Goal: Information Seeking & Learning: Learn about a topic

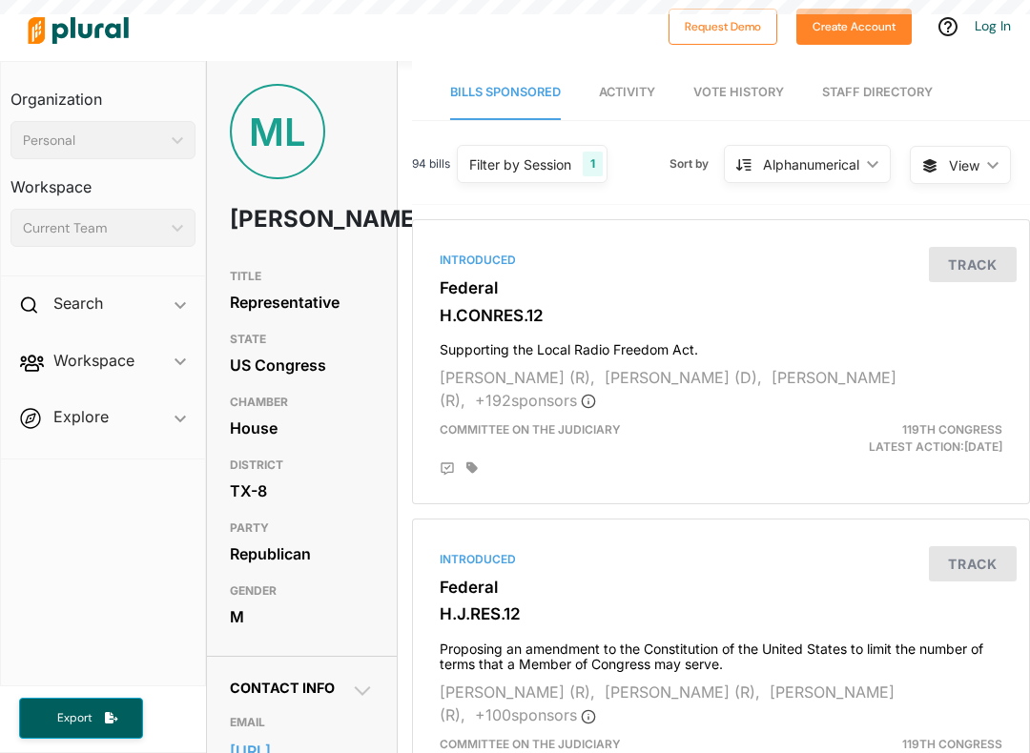
scroll to position [19, 0]
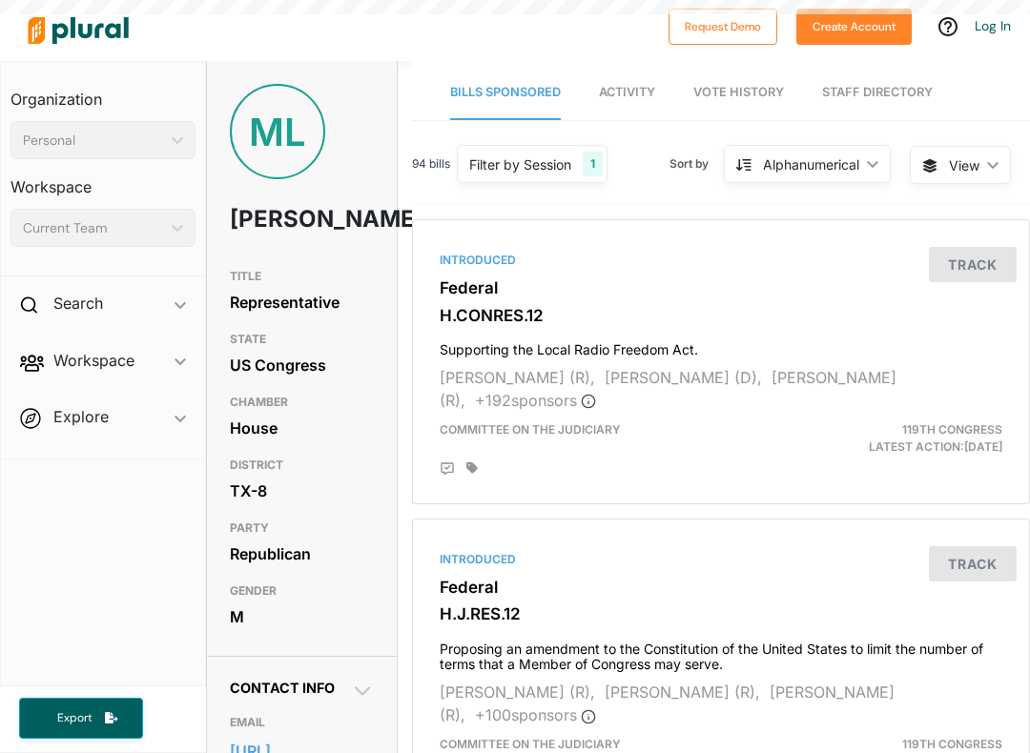
scroll to position [19, 0]
